Goal: Check status: Check status

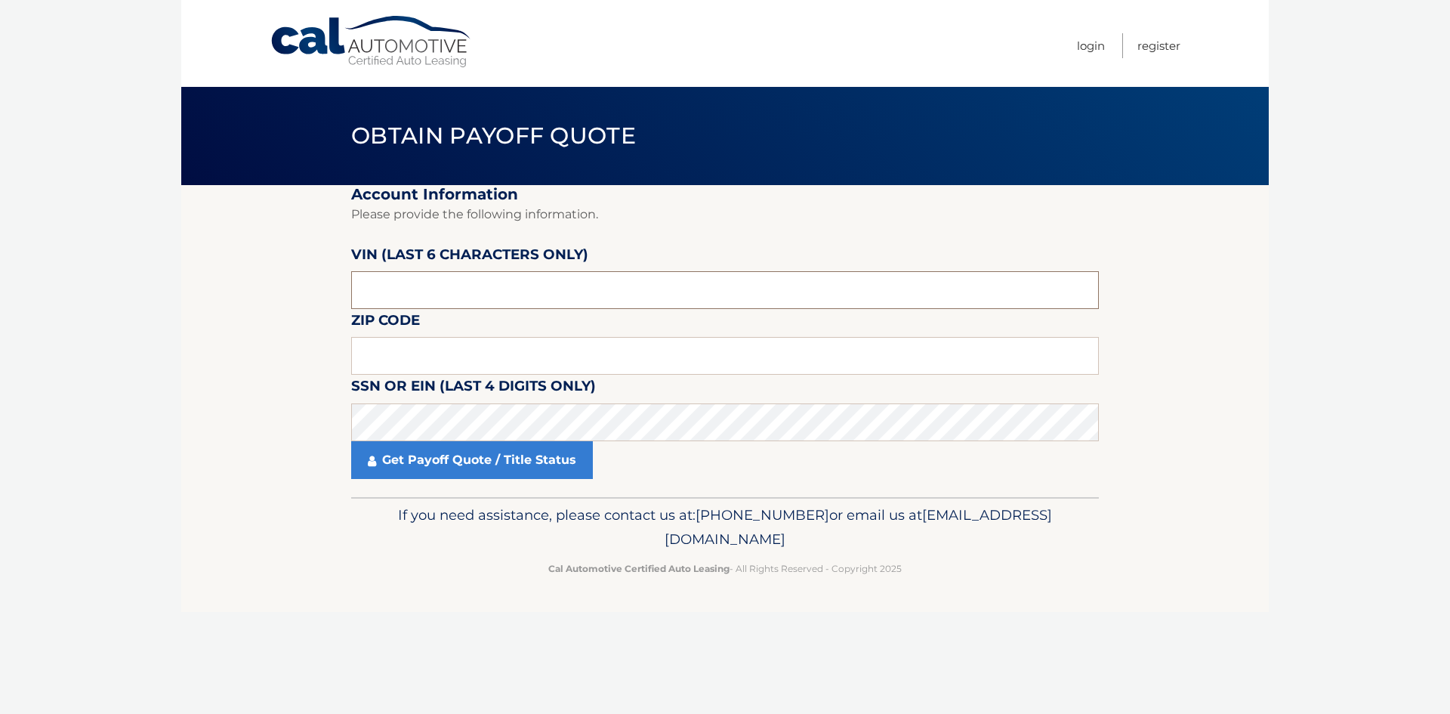
drag, startPoint x: 398, startPoint y: 295, endPoint x: 296, endPoint y: 288, distance: 102.2
click at [300, 289] on section "Account Information Please provide the following information. [PERSON_NAME] (la…" at bounding box center [724, 341] width 1087 height 312
type input "6*****"
type input "515277"
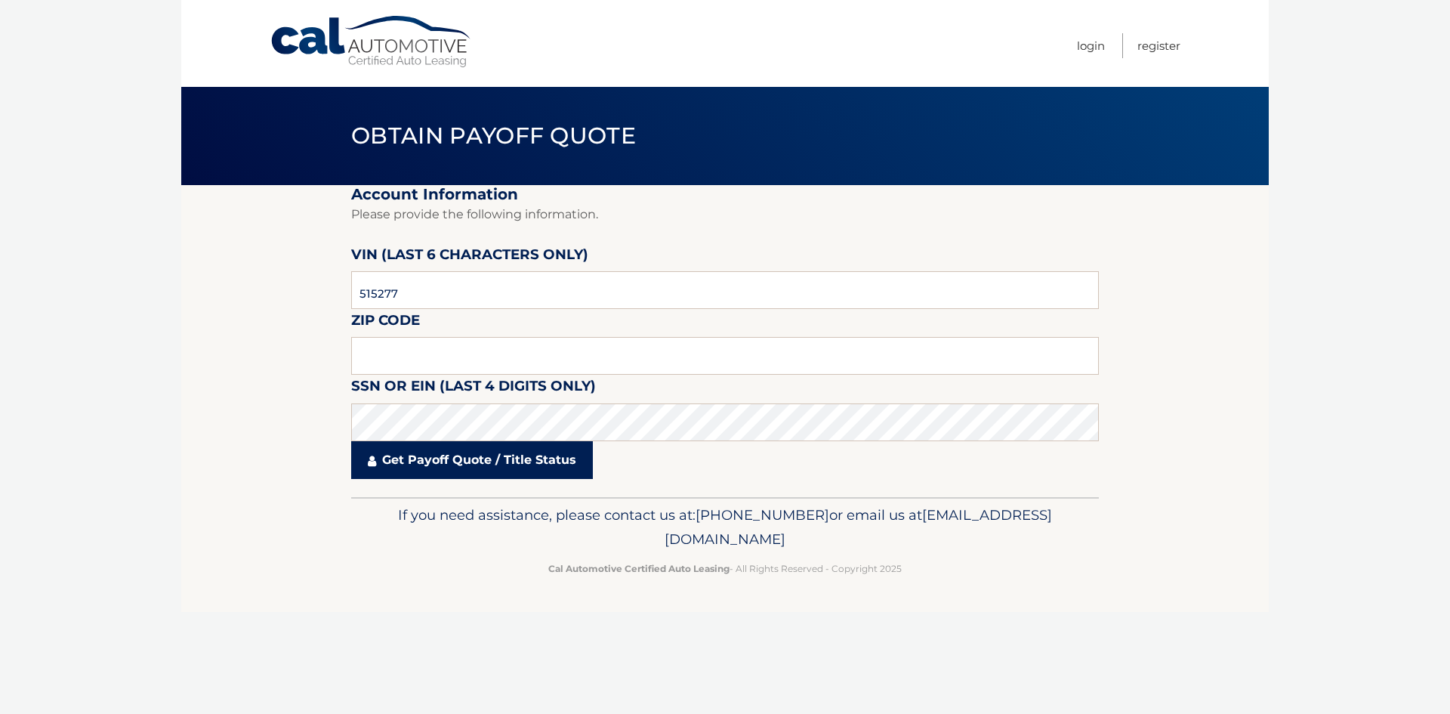
click at [449, 462] on link "Get Payoff Quote / Title Status" at bounding box center [472, 460] width 242 height 38
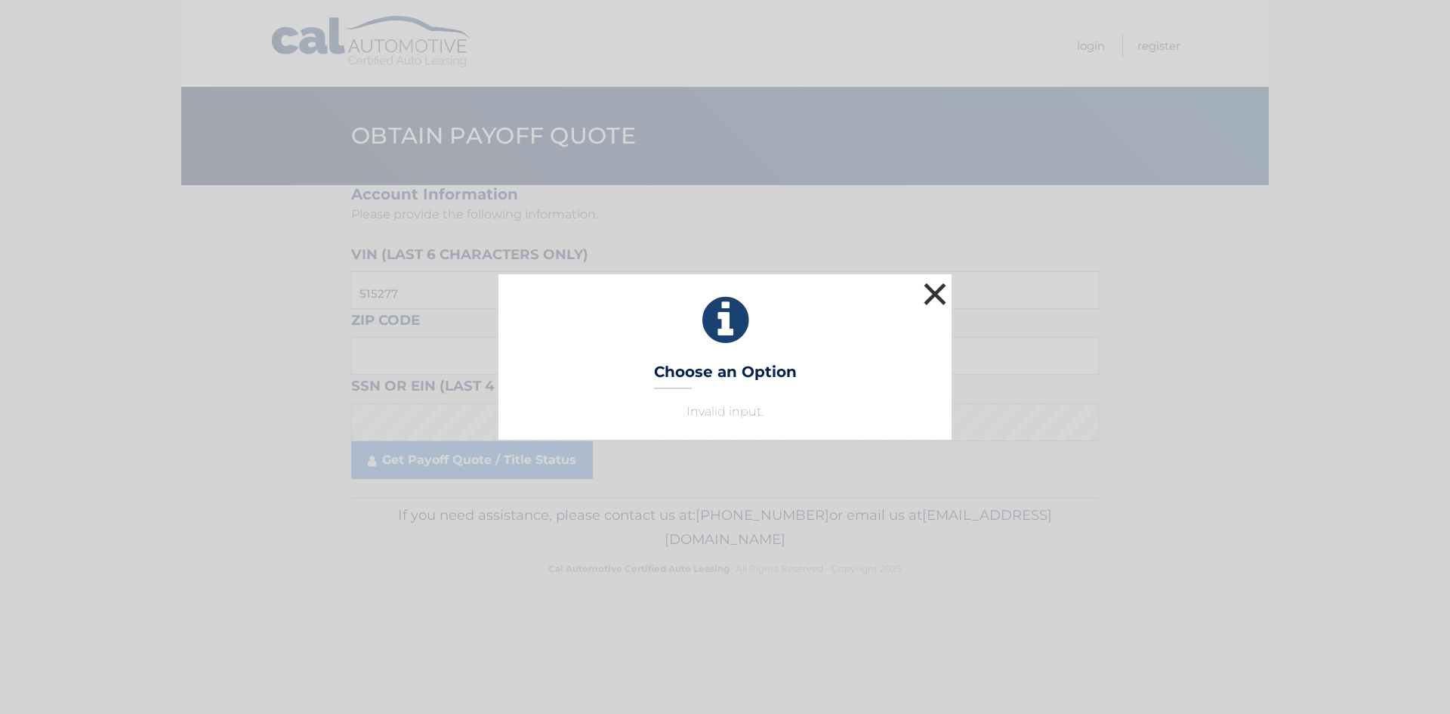
click at [939, 293] on button "×" at bounding box center [935, 294] width 30 height 30
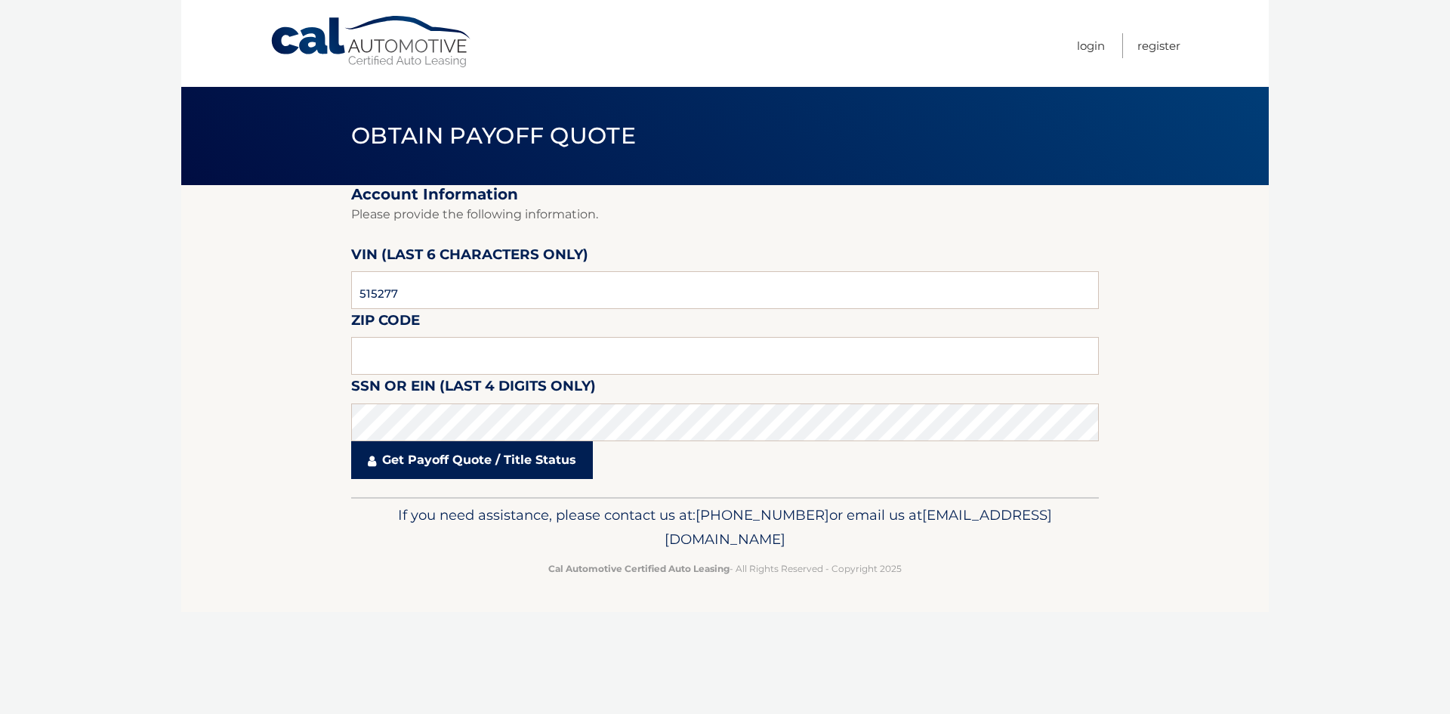
click at [464, 458] on link "Get Payoff Quote / Title Status" at bounding box center [472, 460] width 242 height 38
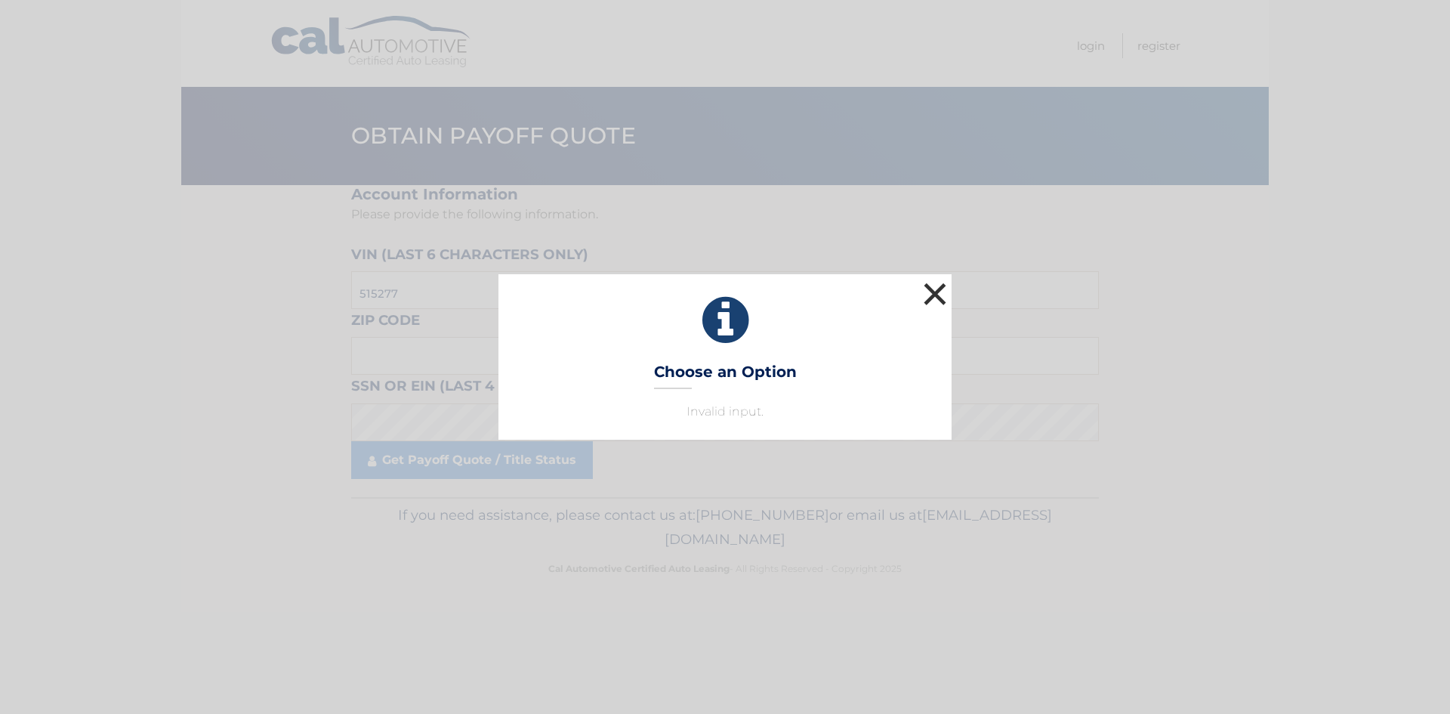
click at [930, 296] on button "×" at bounding box center [935, 294] width 30 height 30
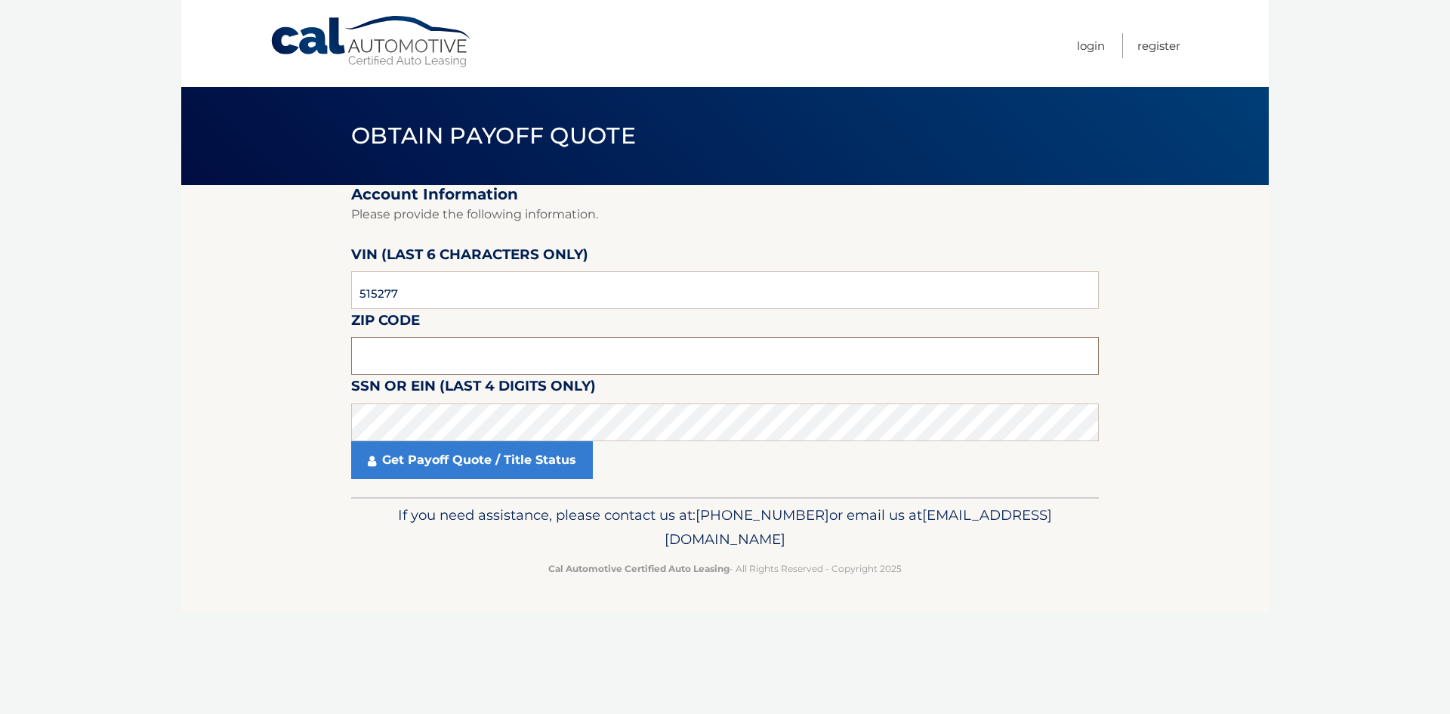
click at [543, 370] on input "text" at bounding box center [725, 356] width 748 height 38
type input "07936"
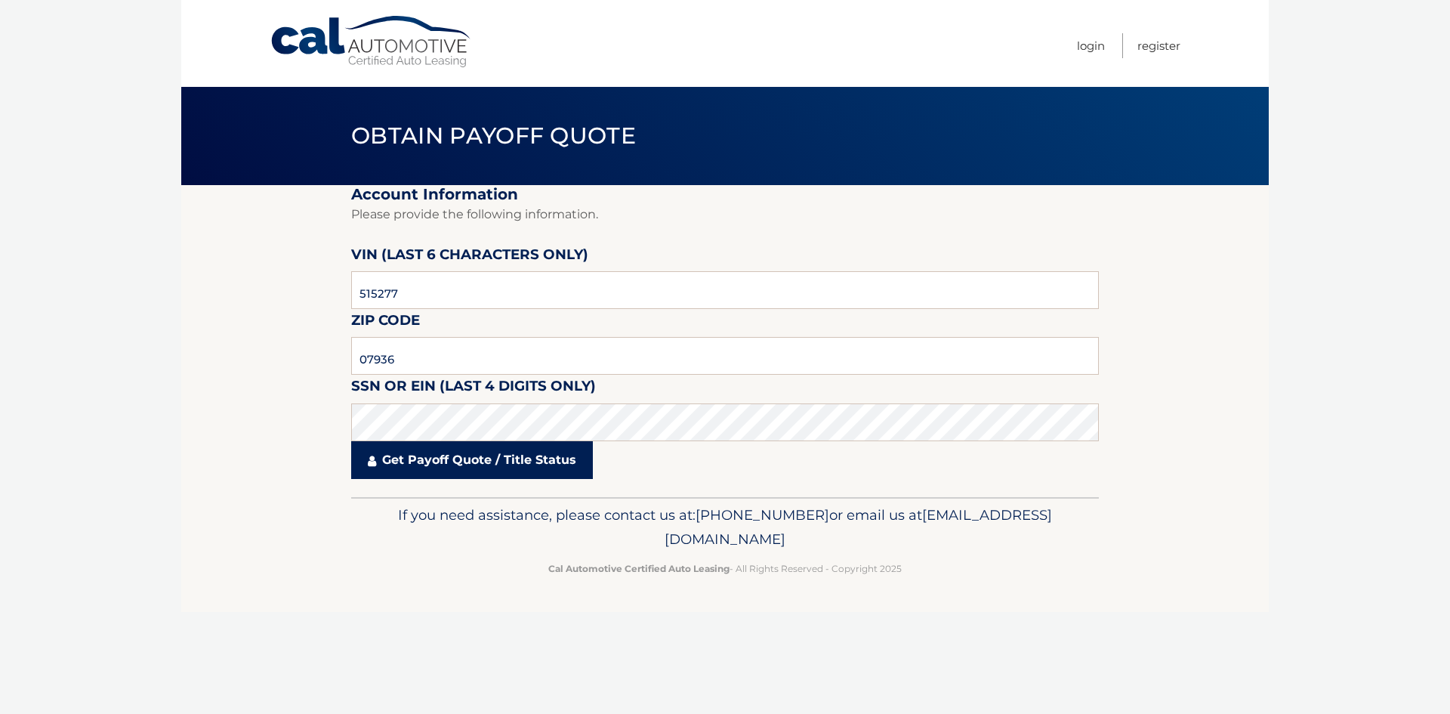
click at [504, 476] on link "Get Payoff Quote / Title Status" at bounding box center [472, 460] width 242 height 38
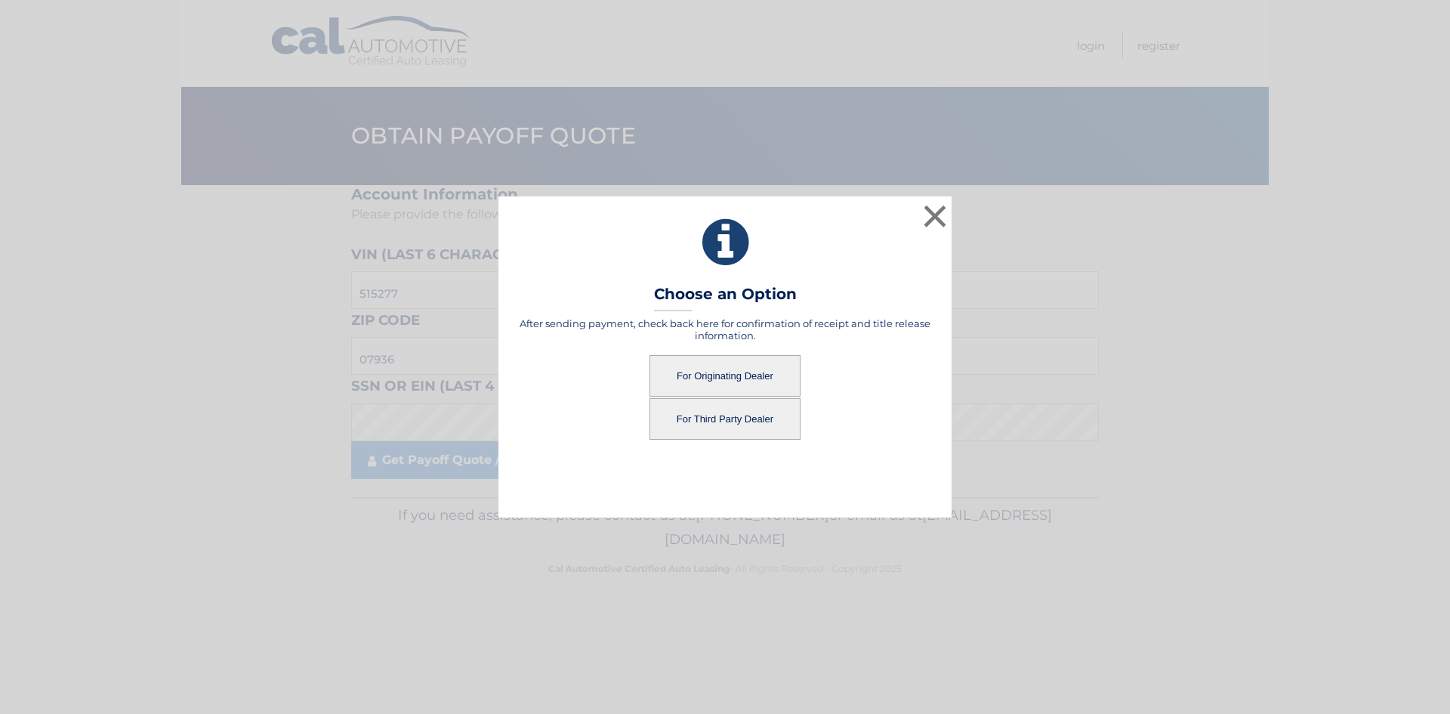
click at [725, 379] on button "For Originating Dealer" at bounding box center [724, 376] width 151 height 42
click at [737, 373] on button "For Originating Dealer" at bounding box center [724, 376] width 151 height 42
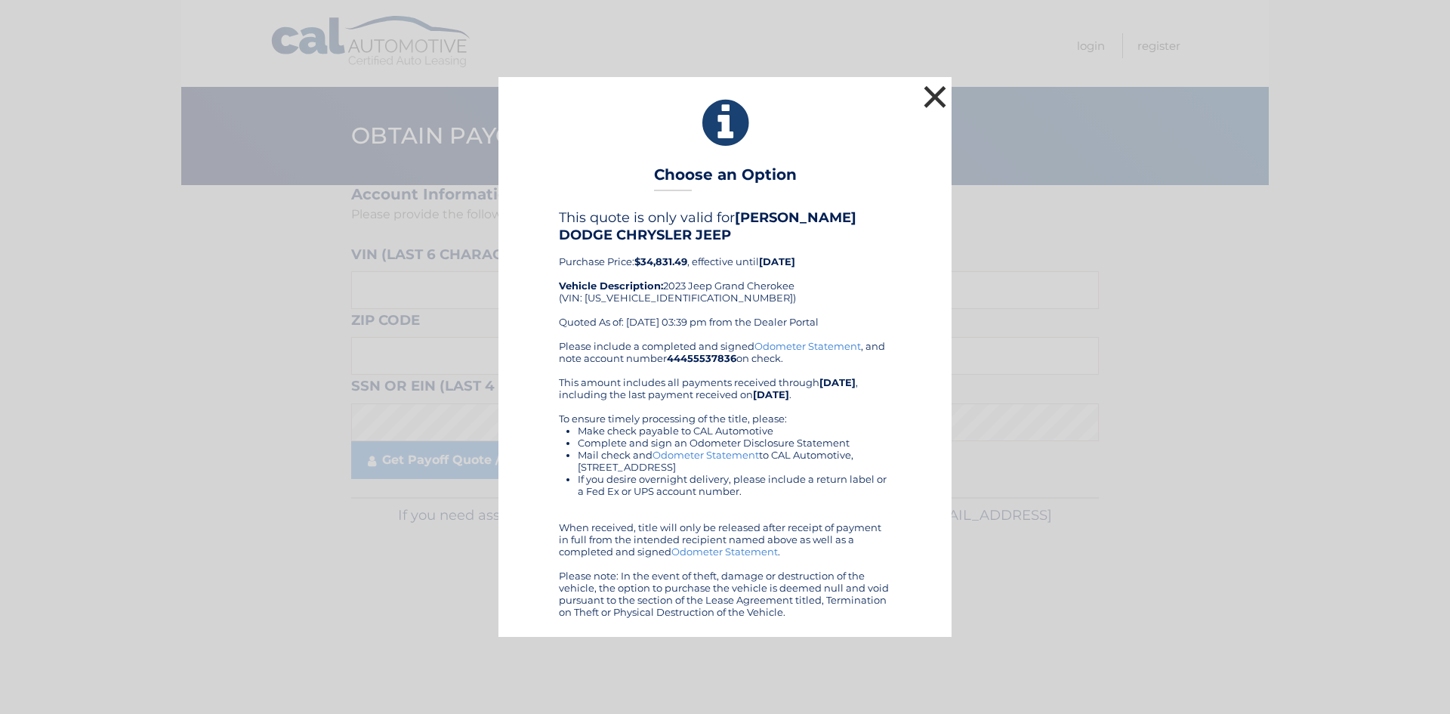
click at [933, 95] on button "×" at bounding box center [935, 97] width 30 height 30
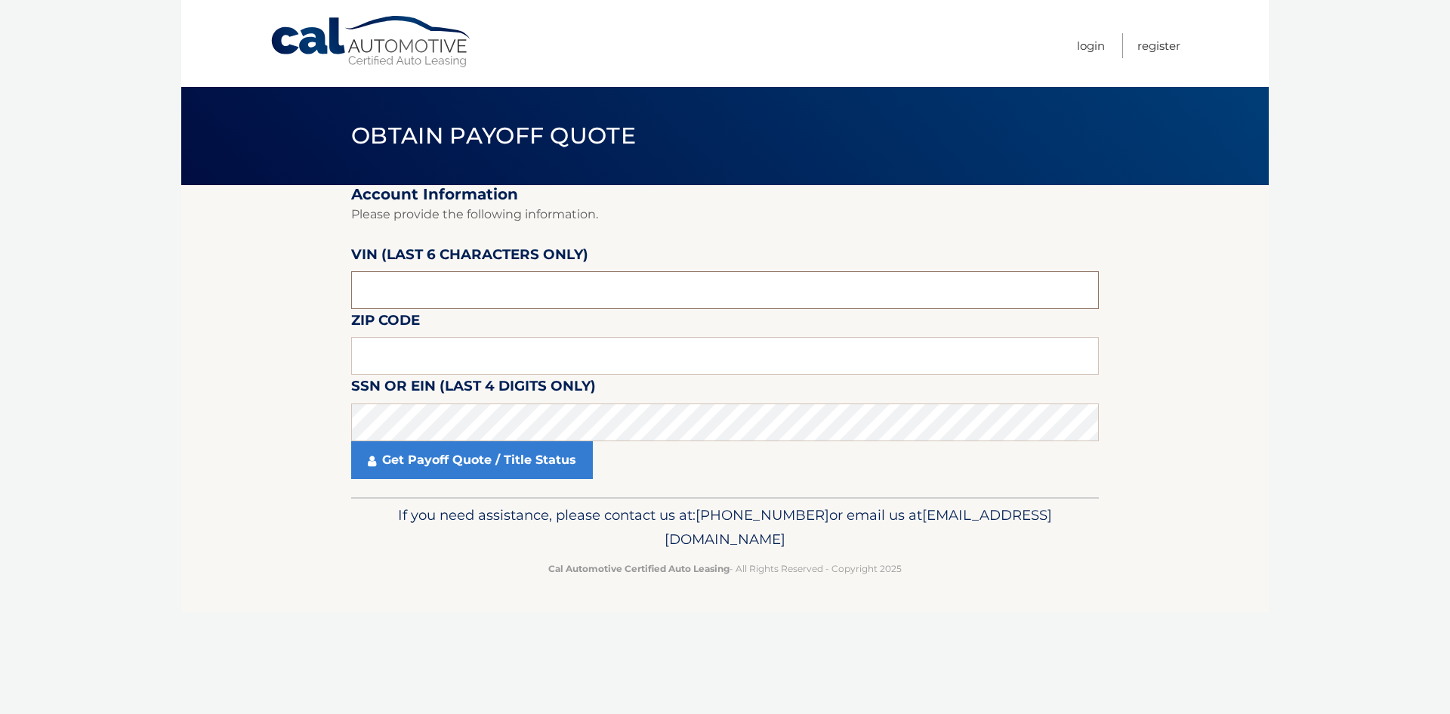
click at [432, 297] on input "text" at bounding box center [725, 290] width 748 height 38
type input "515277"
type input "07936"
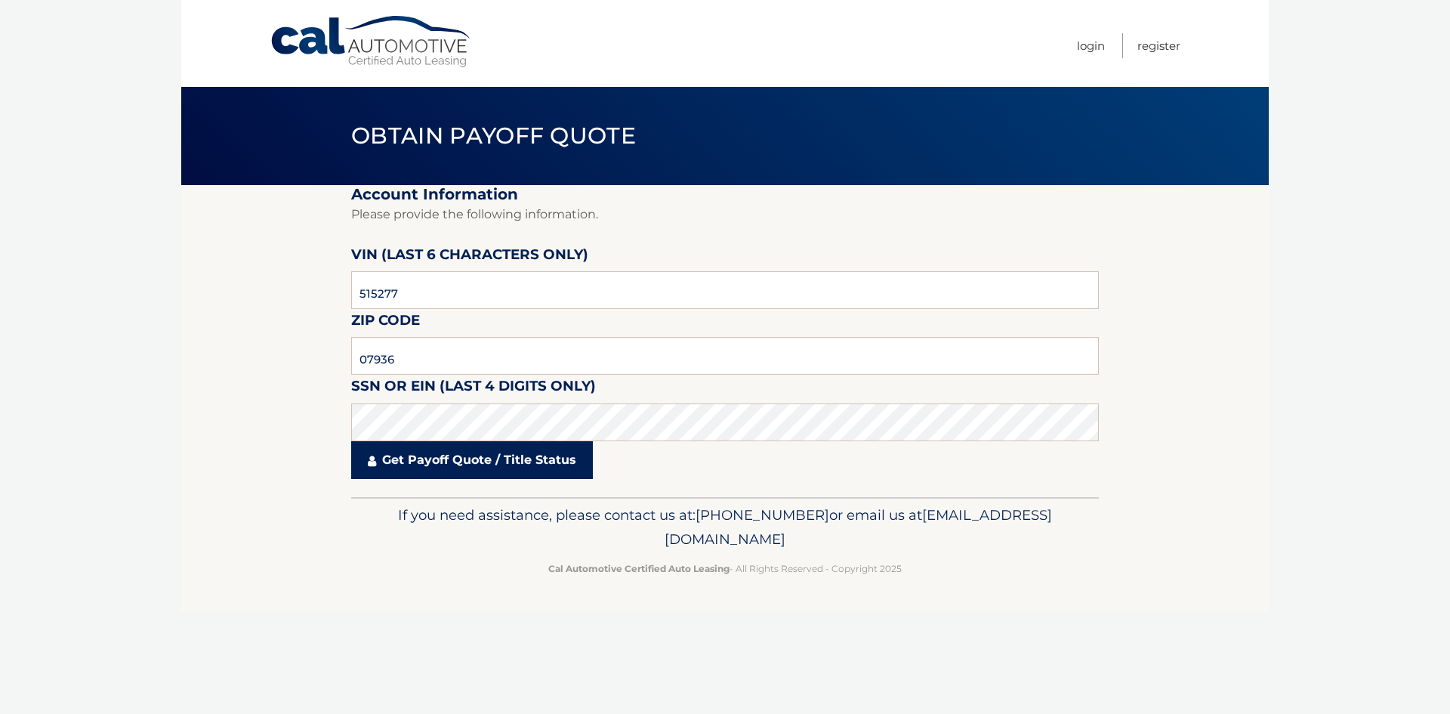
click at [421, 459] on link "Get Payoff Quote / Title Status" at bounding box center [472, 460] width 242 height 38
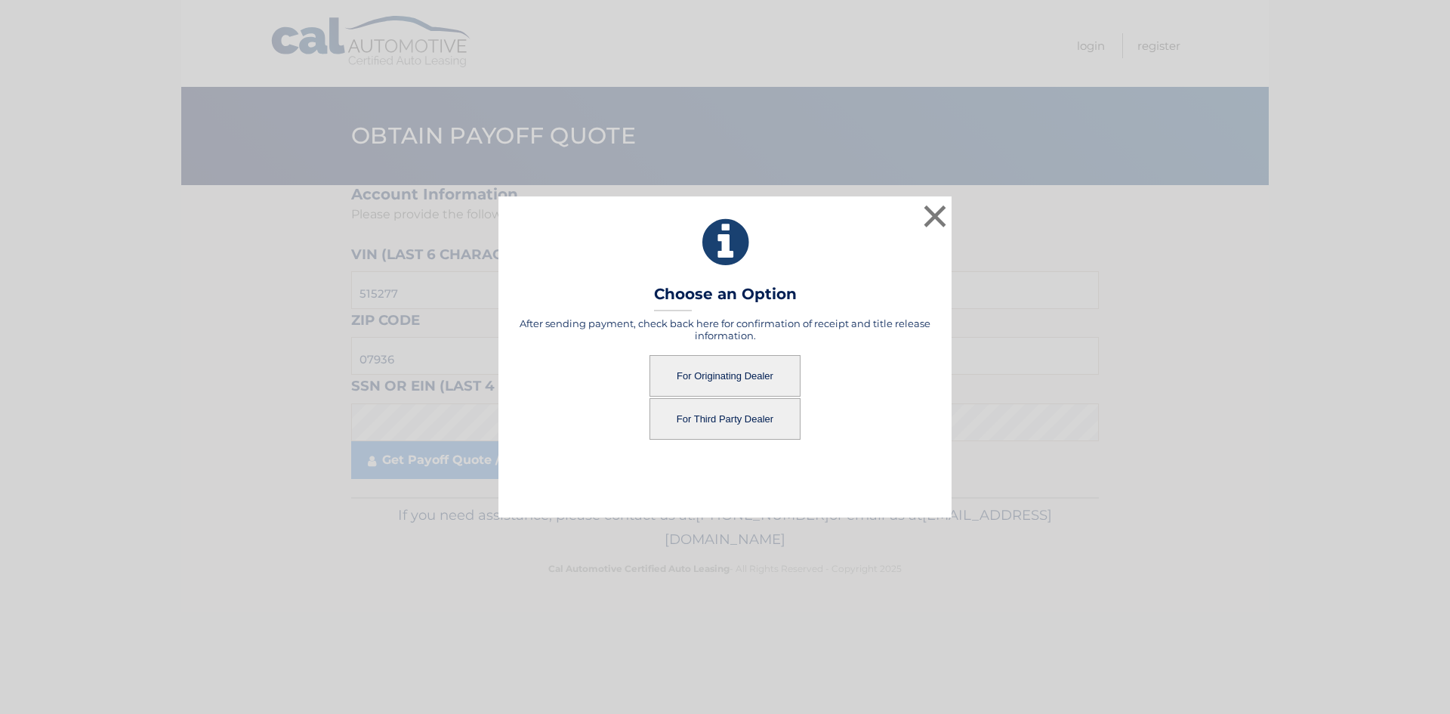
click at [722, 374] on button "For Originating Dealer" at bounding box center [724, 376] width 151 height 42
click at [704, 378] on button "For Originating Dealer" at bounding box center [724, 376] width 151 height 42
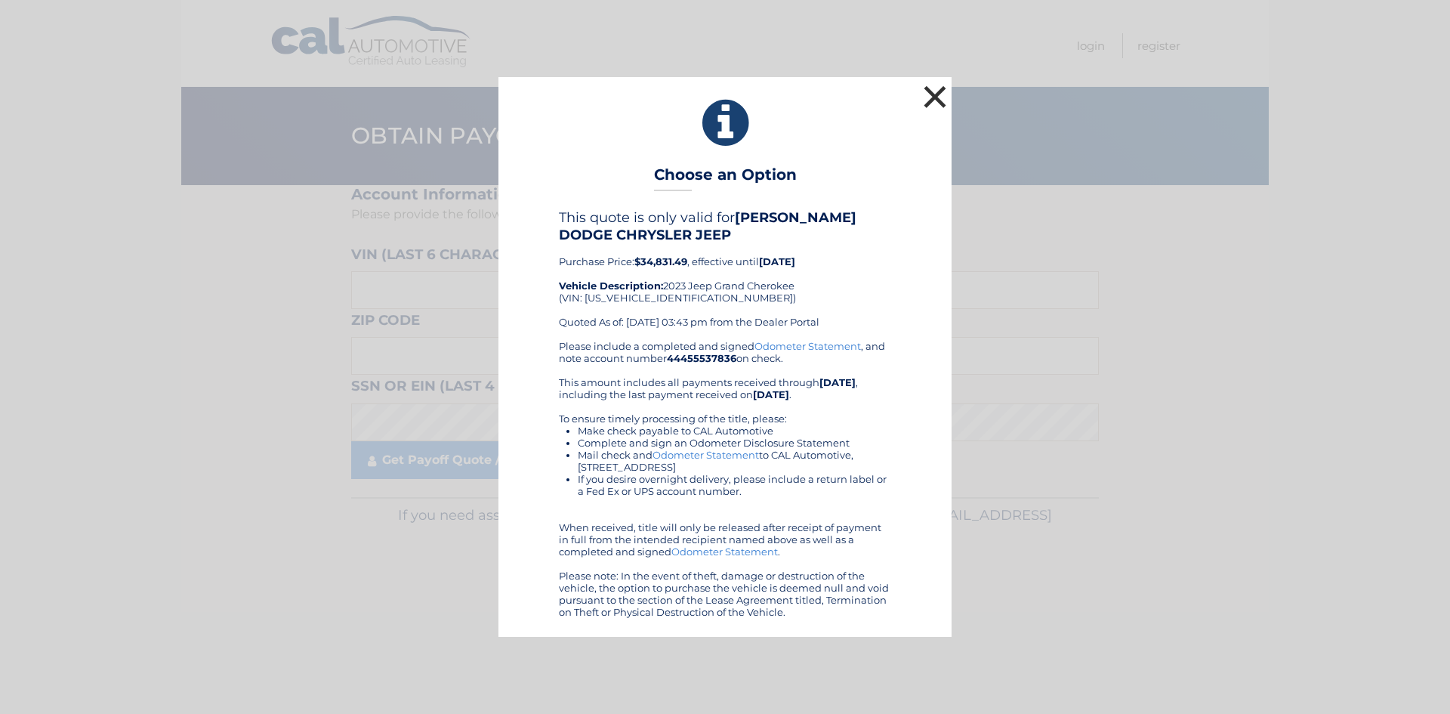
click at [936, 93] on button "×" at bounding box center [935, 97] width 30 height 30
